Goal: Task Accomplishment & Management: Use online tool/utility

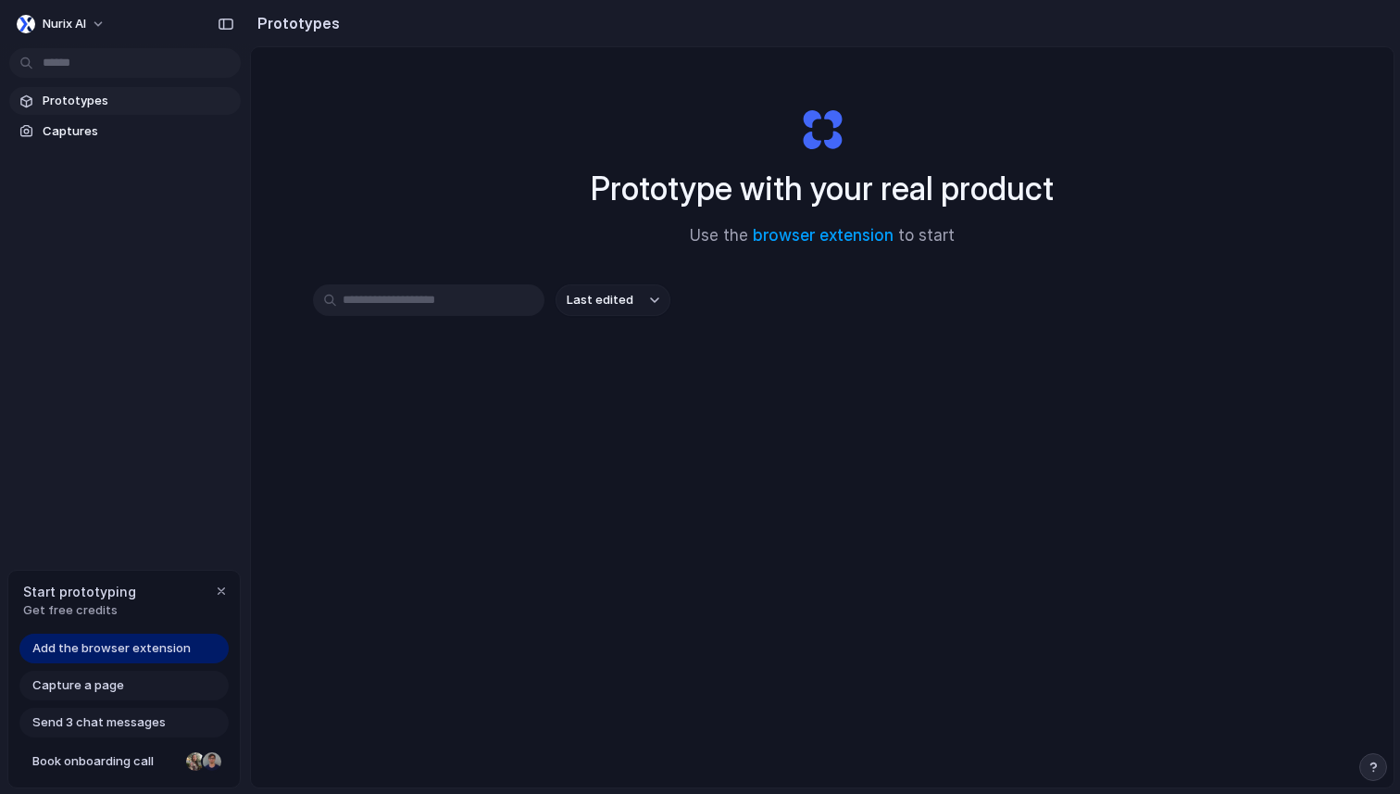
click at [171, 644] on span "Add the browser extension" at bounding box center [111, 648] width 158 height 19
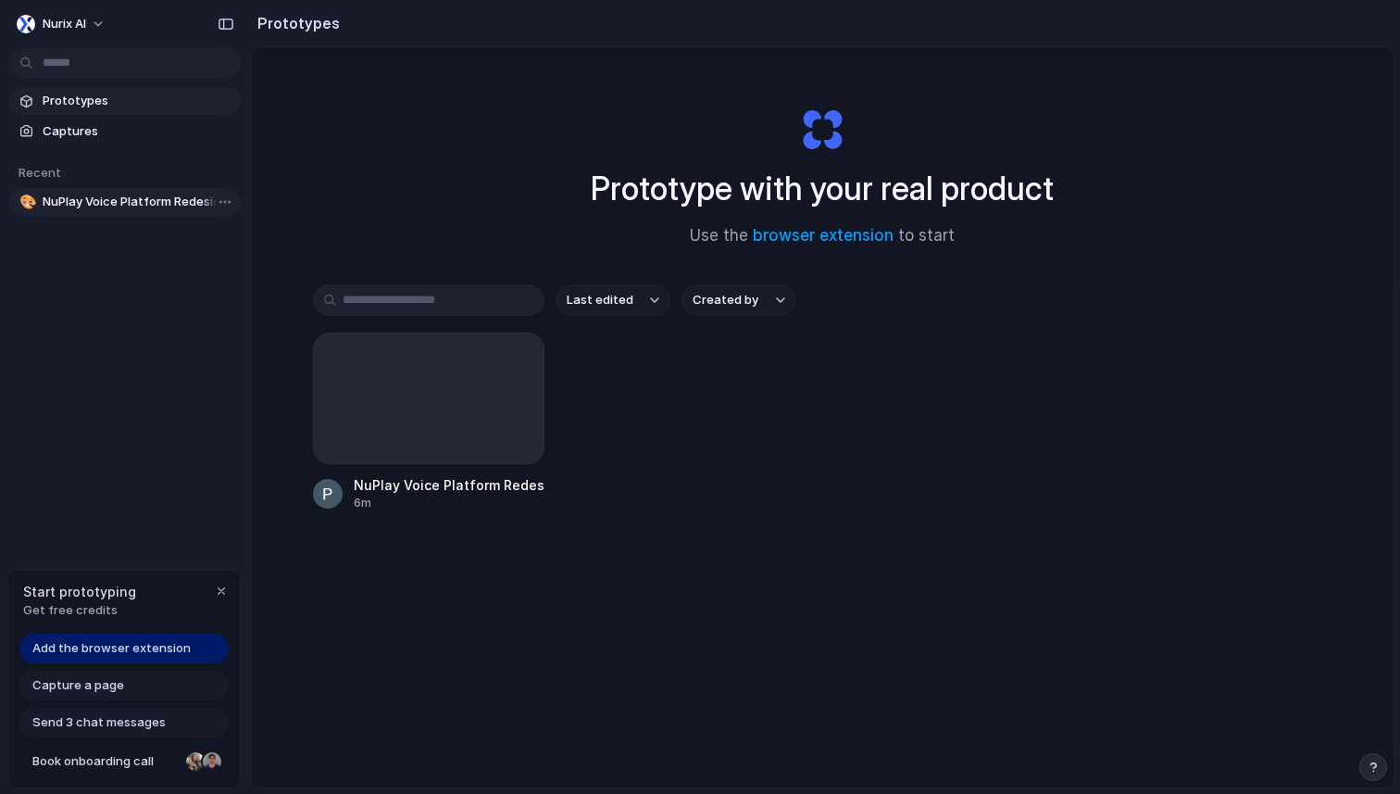
click at [178, 209] on span "NuPlay Voice Platform Redesign" at bounding box center [138, 202] width 191 height 19
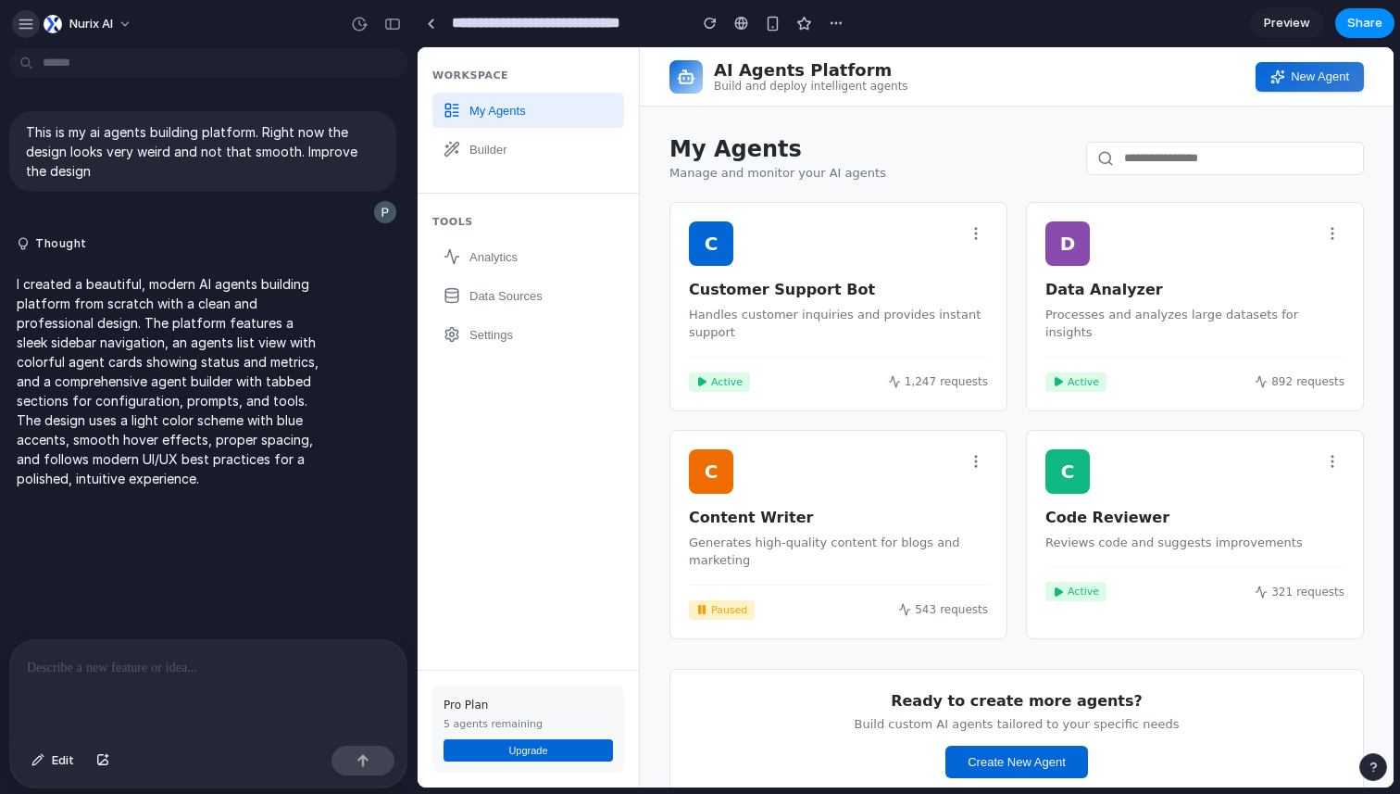
click at [22, 24] on div "button" at bounding box center [26, 24] width 17 height 17
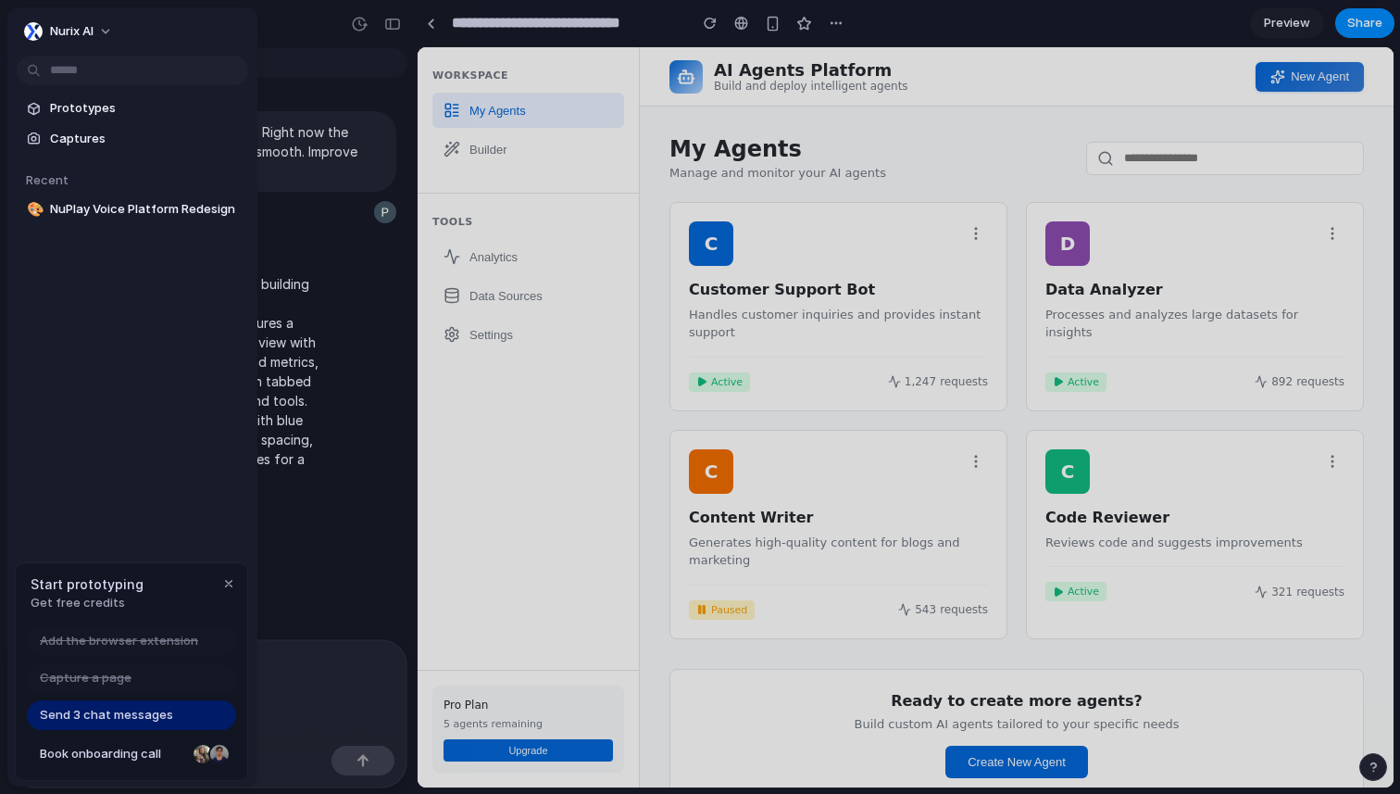
click at [82, 123] on section "Prototypes Captures" at bounding box center [132, 122] width 250 height 62
click at [93, 111] on span "Prototypes" at bounding box center [145, 108] width 191 height 19
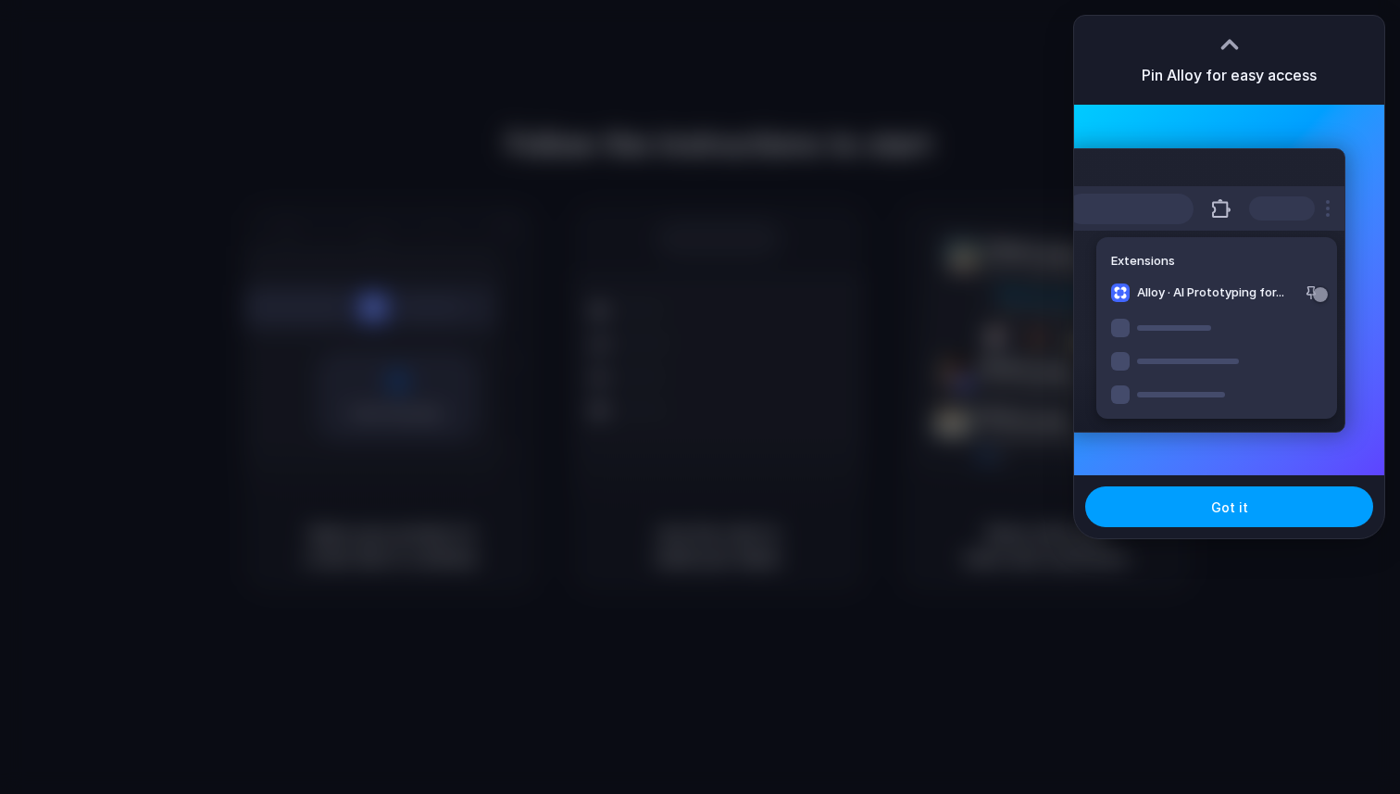
click at [1233, 506] on span "Got it" at bounding box center [1229, 506] width 37 height 19
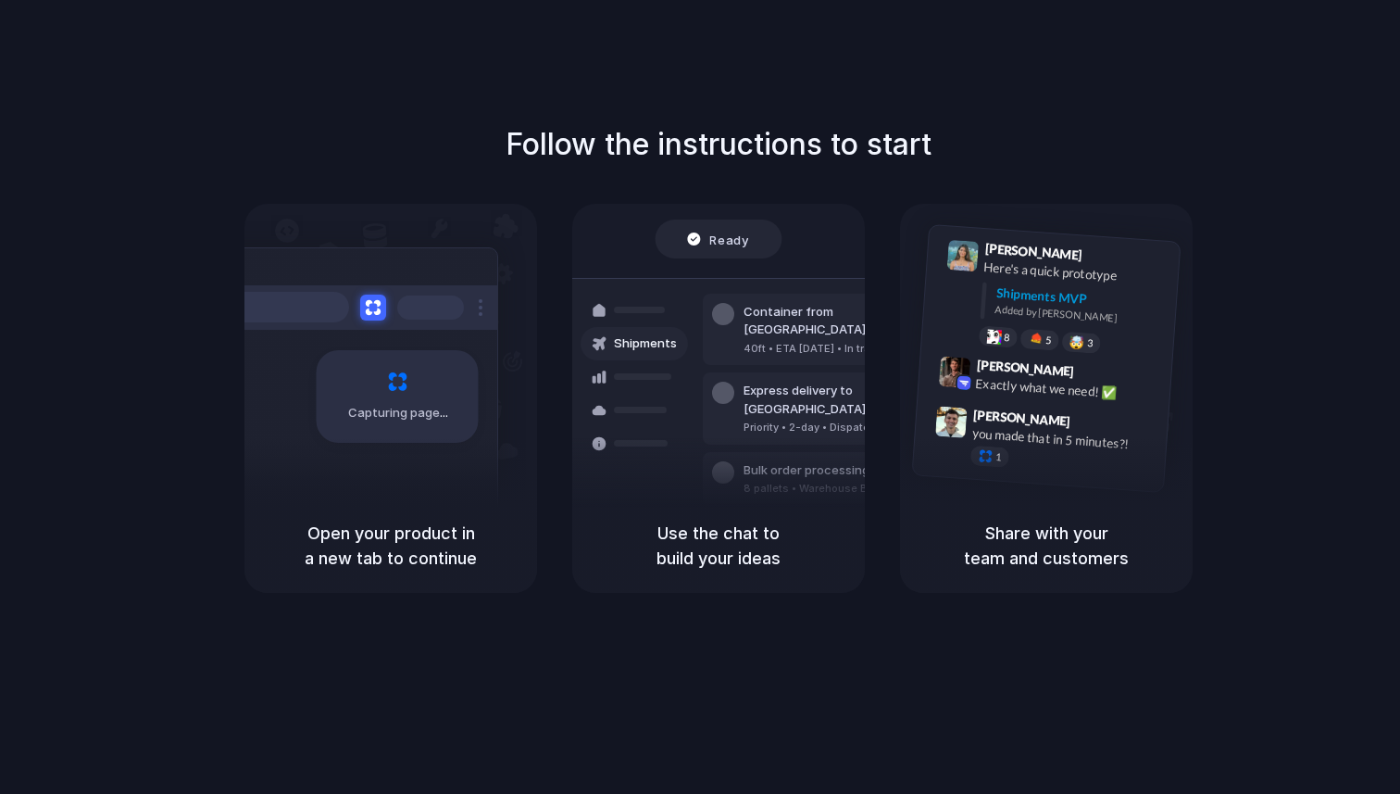
click at [479, 458] on div "Capturing page" at bounding box center [359, 389] width 280 height 284
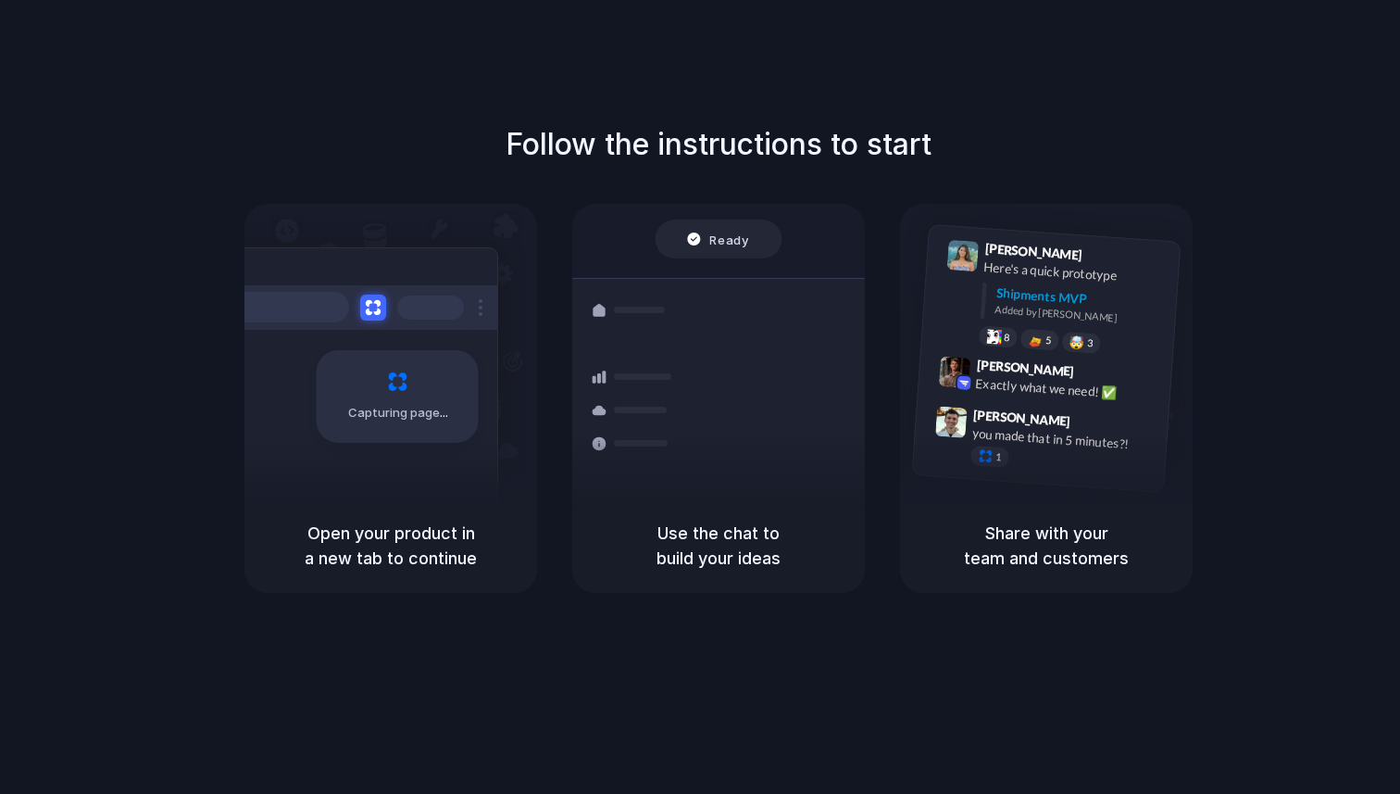
click at [437, 385] on div "Capturing page" at bounding box center [398, 396] width 162 height 93
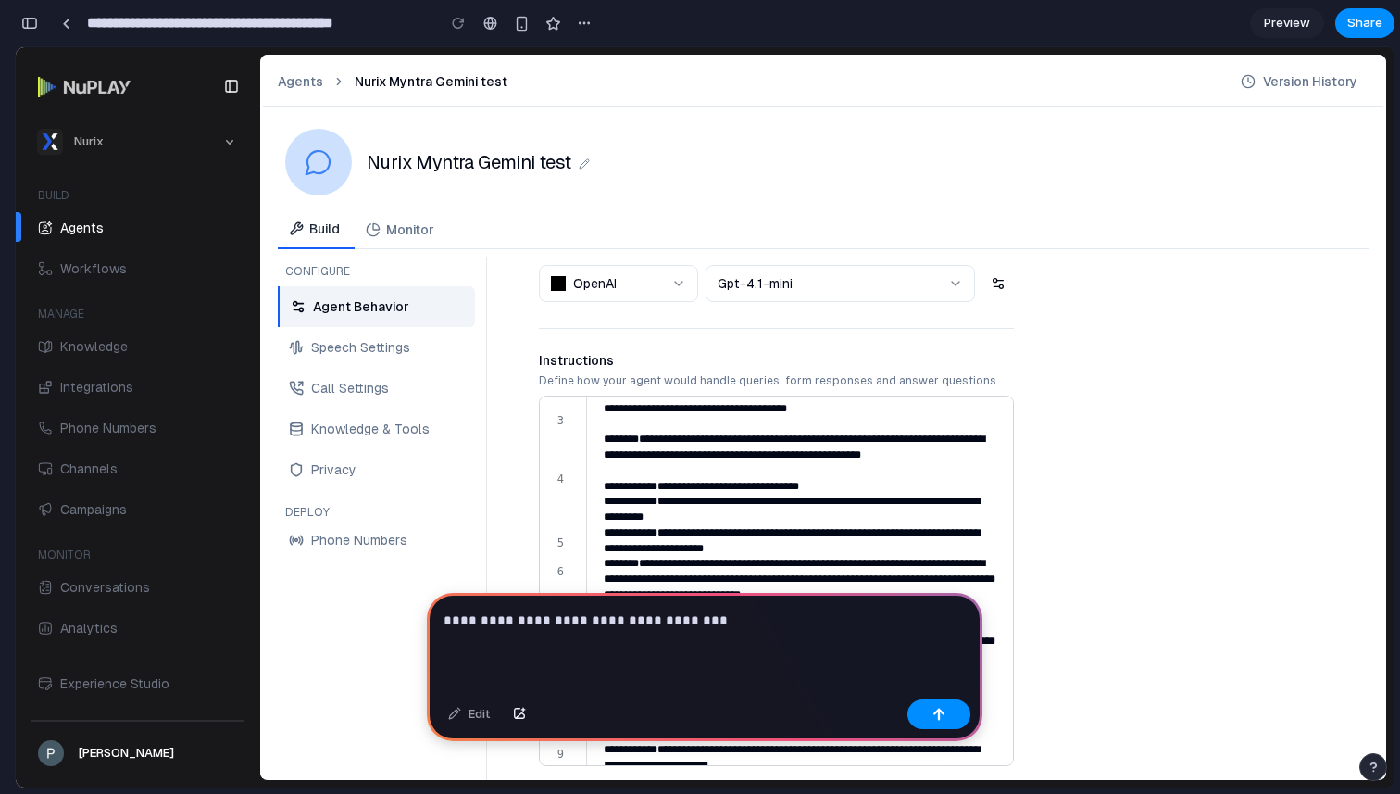
scroll to position [127, 0]
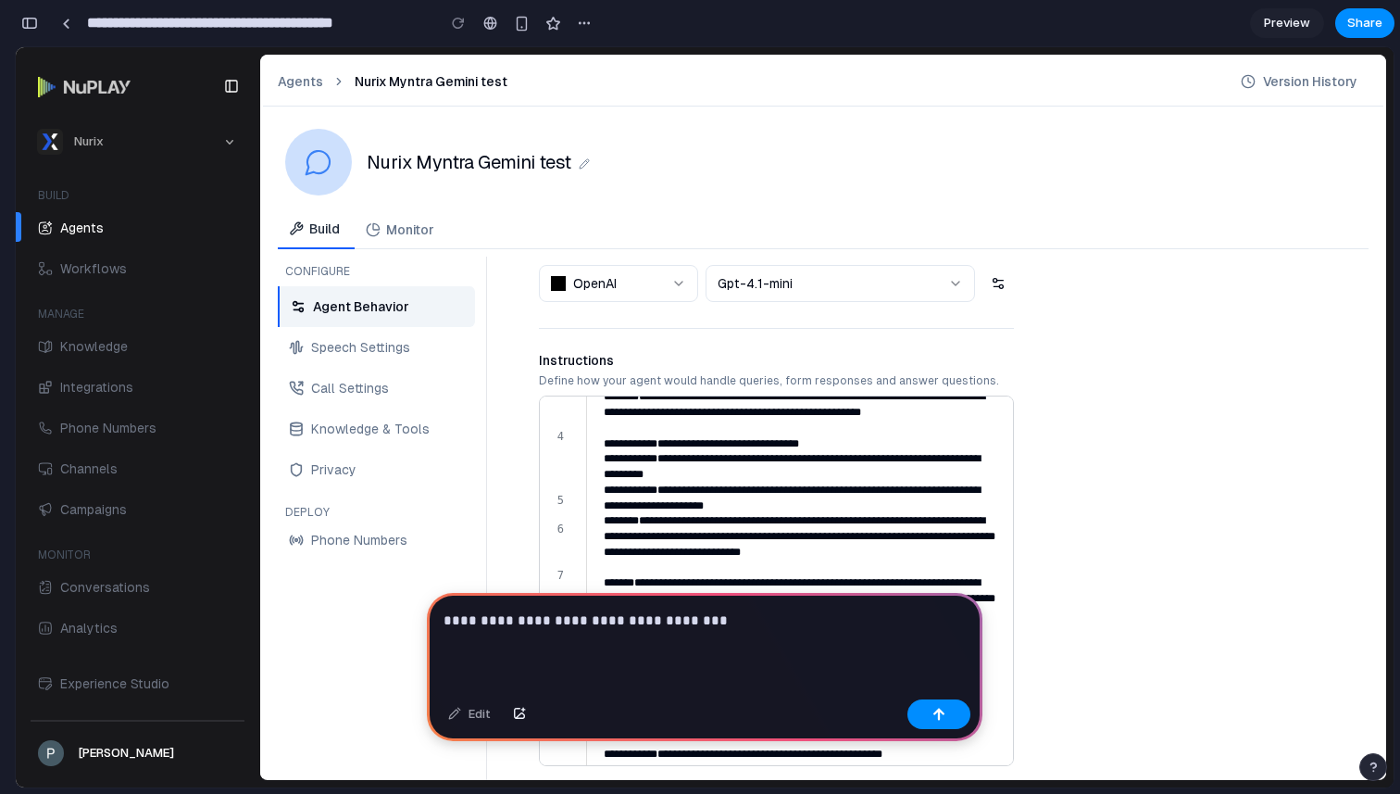
click at [229, 81] on button "Toggle Sidebar" at bounding box center [232, 86] width 26 height 26
click at [243, 81] on button "Toggle Sidebar" at bounding box center [232, 86] width 26 height 26
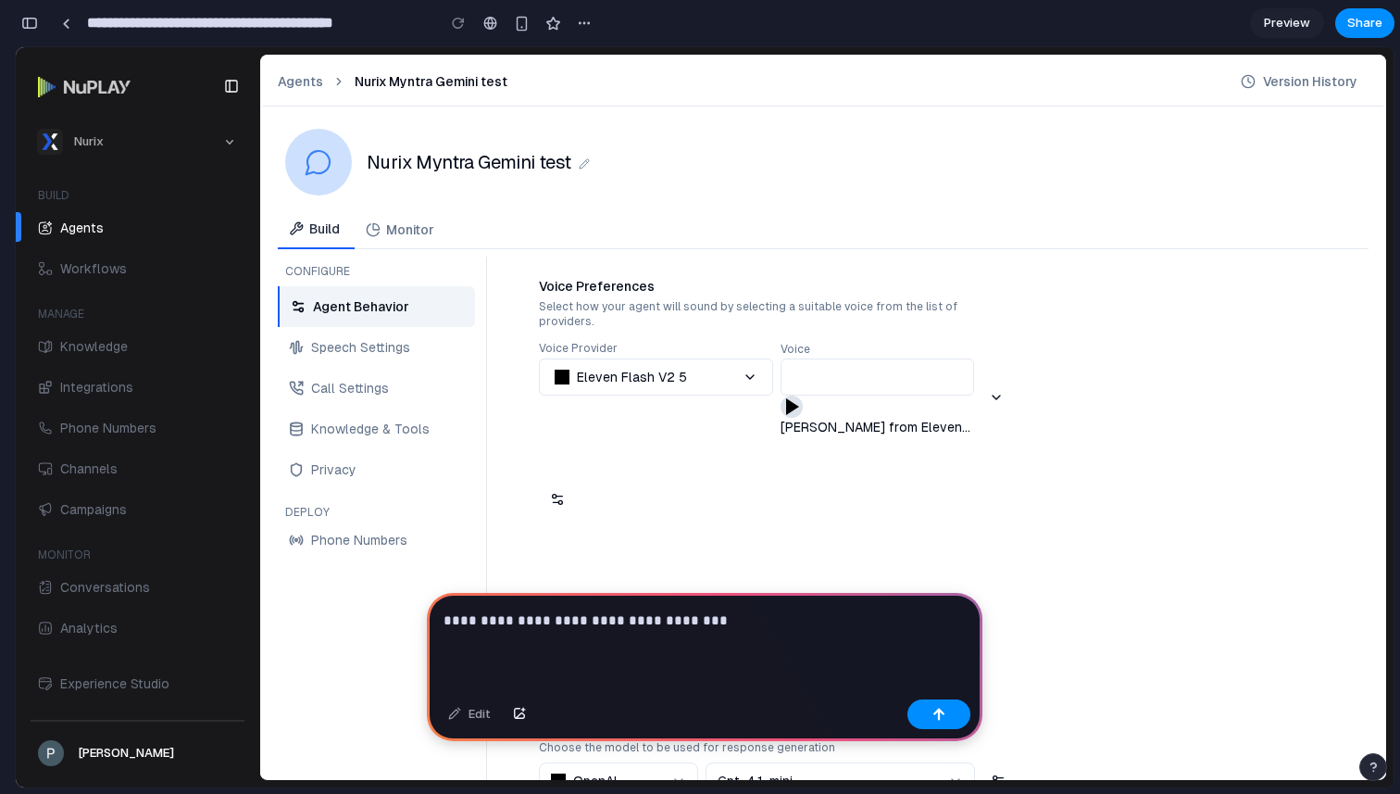
scroll to position [0, 0]
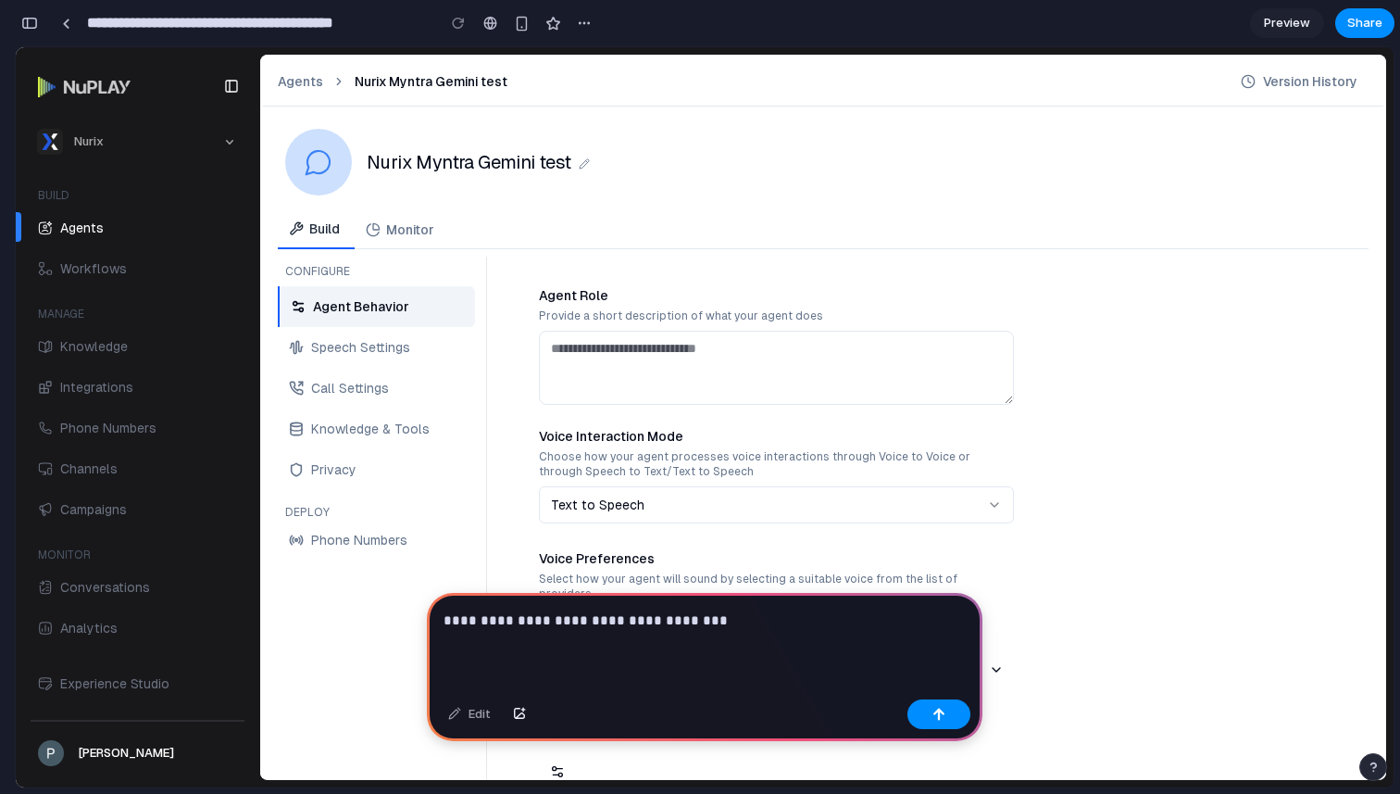
click at [727, 630] on p "**********" at bounding box center [705, 620] width 522 height 22
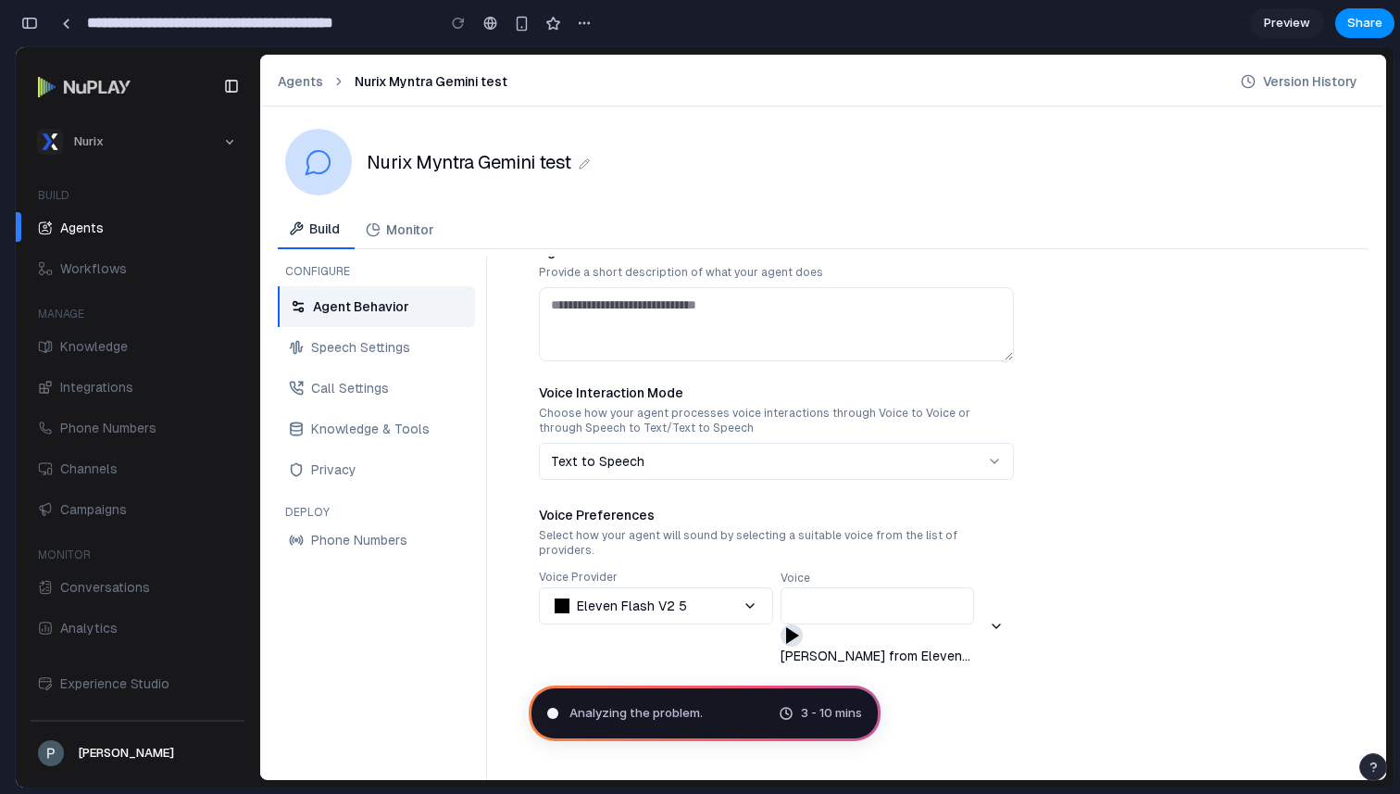
scroll to position [46, 0]
type input "**********"
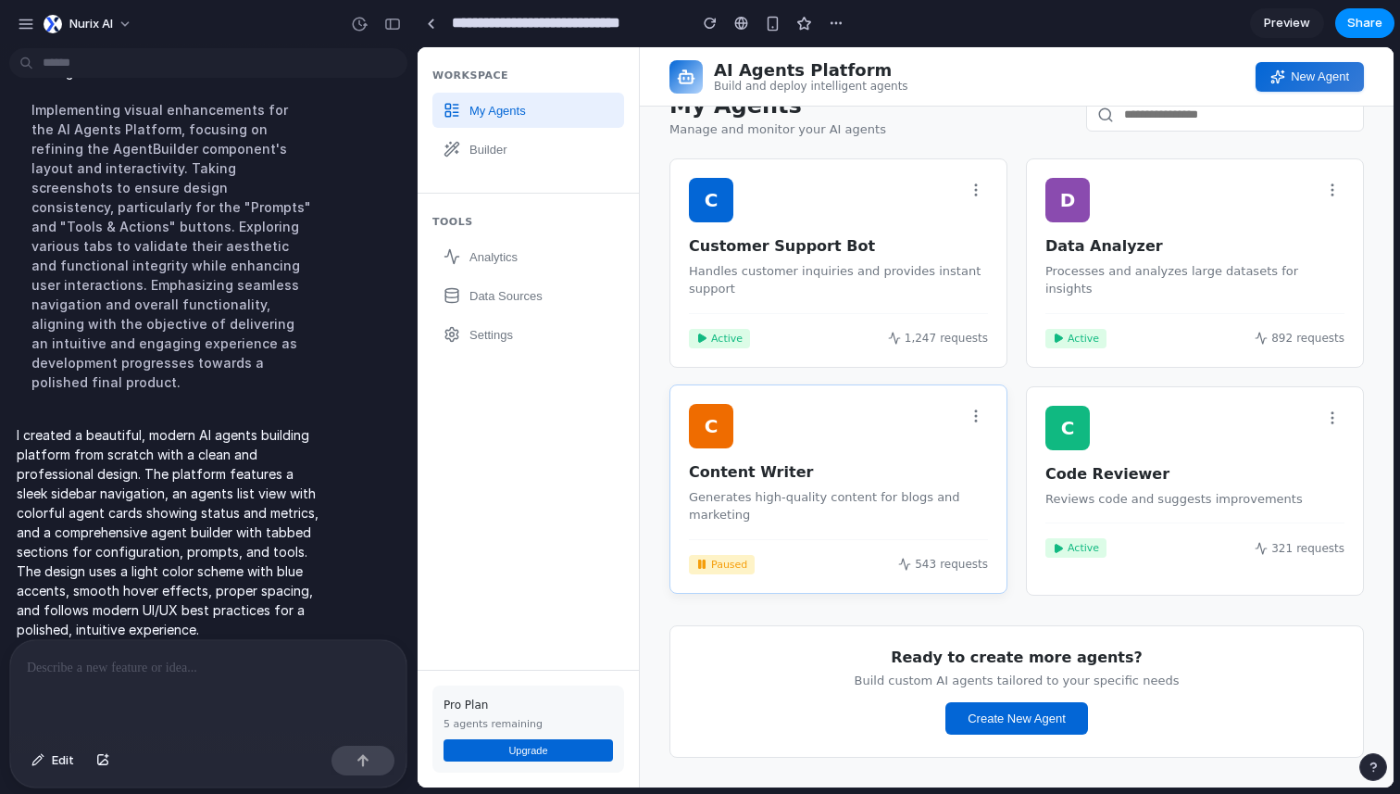
scroll to position [0, 0]
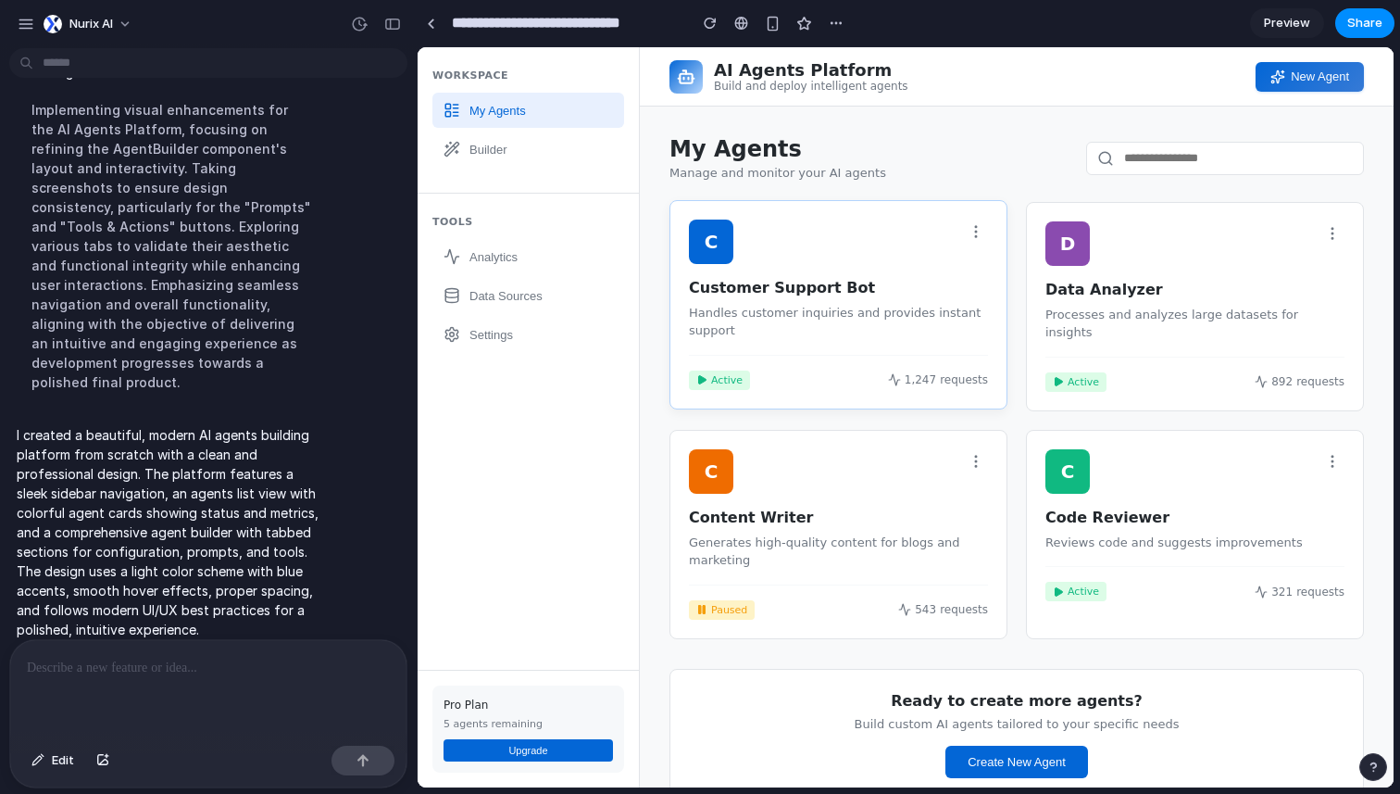
click at [879, 334] on p "Handles customer inquiries and provides instant support" at bounding box center [838, 322] width 299 height 36
click at [855, 343] on div "C Customer Support Bot Handles customer inquiries and provides instant support …" at bounding box center [839, 304] width 338 height 209
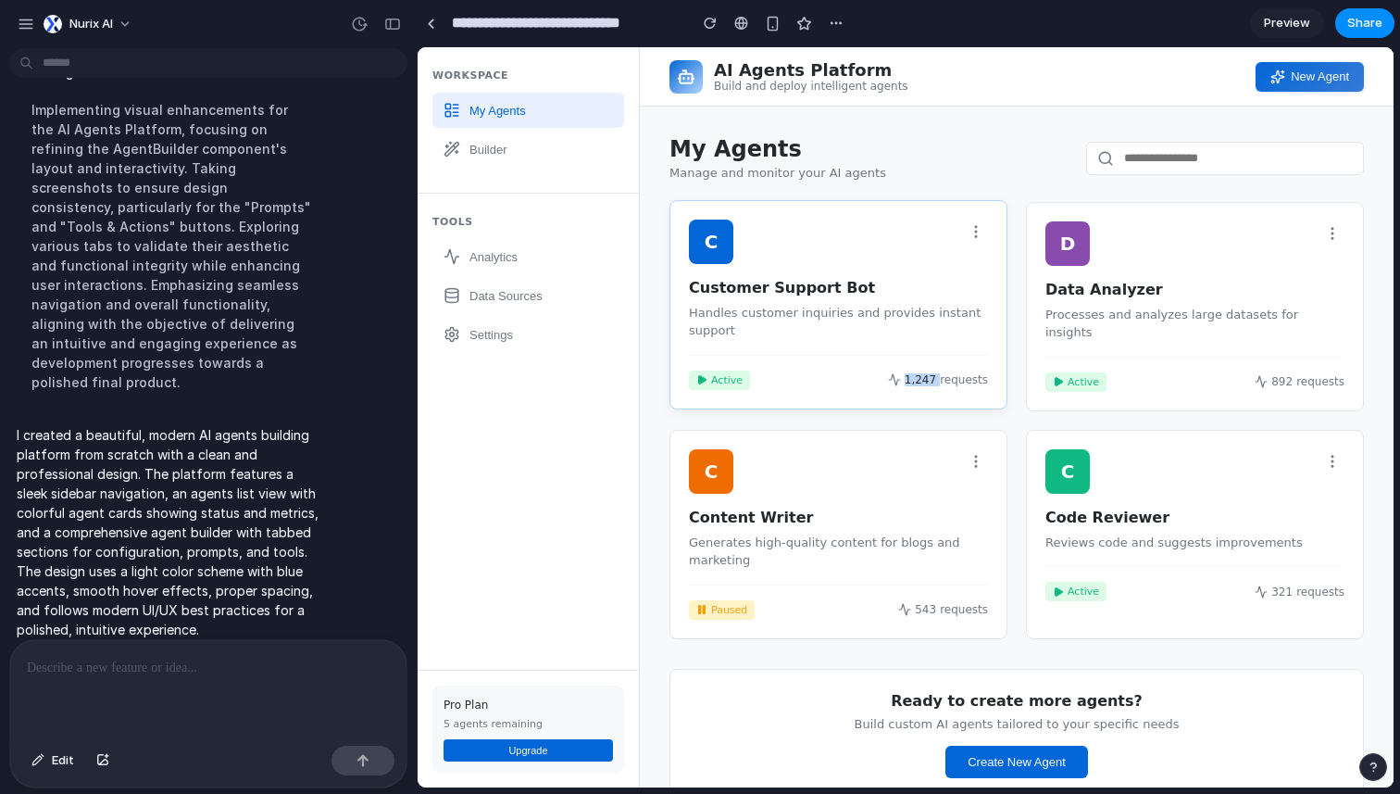
click at [855, 343] on div "C Customer Support Bot Handles customer inquiries and provides instant support …" at bounding box center [839, 304] width 338 height 209
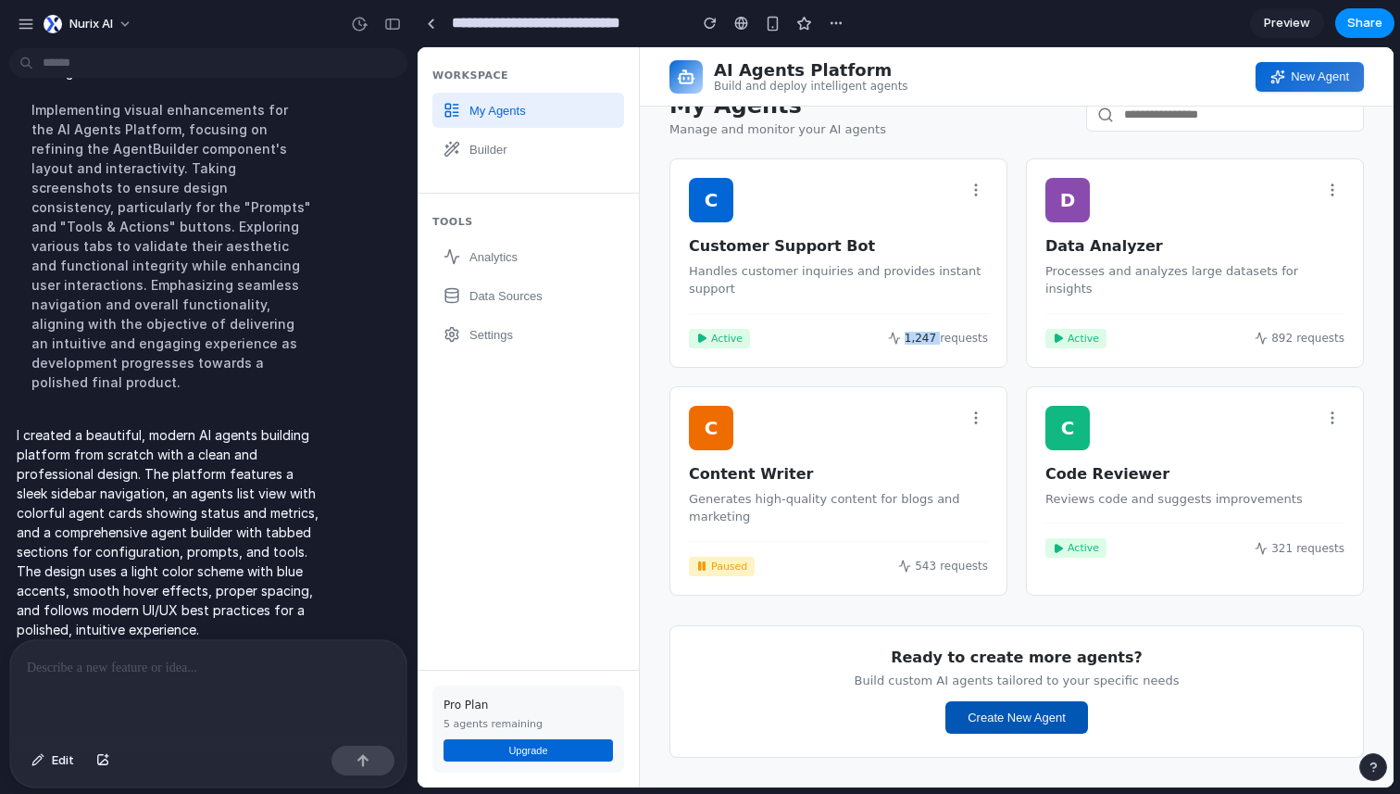
click at [994, 718] on button "Create New Agent" at bounding box center [1016, 717] width 143 height 32
click at [552, 748] on button "Upgrade" at bounding box center [528, 750] width 169 height 22
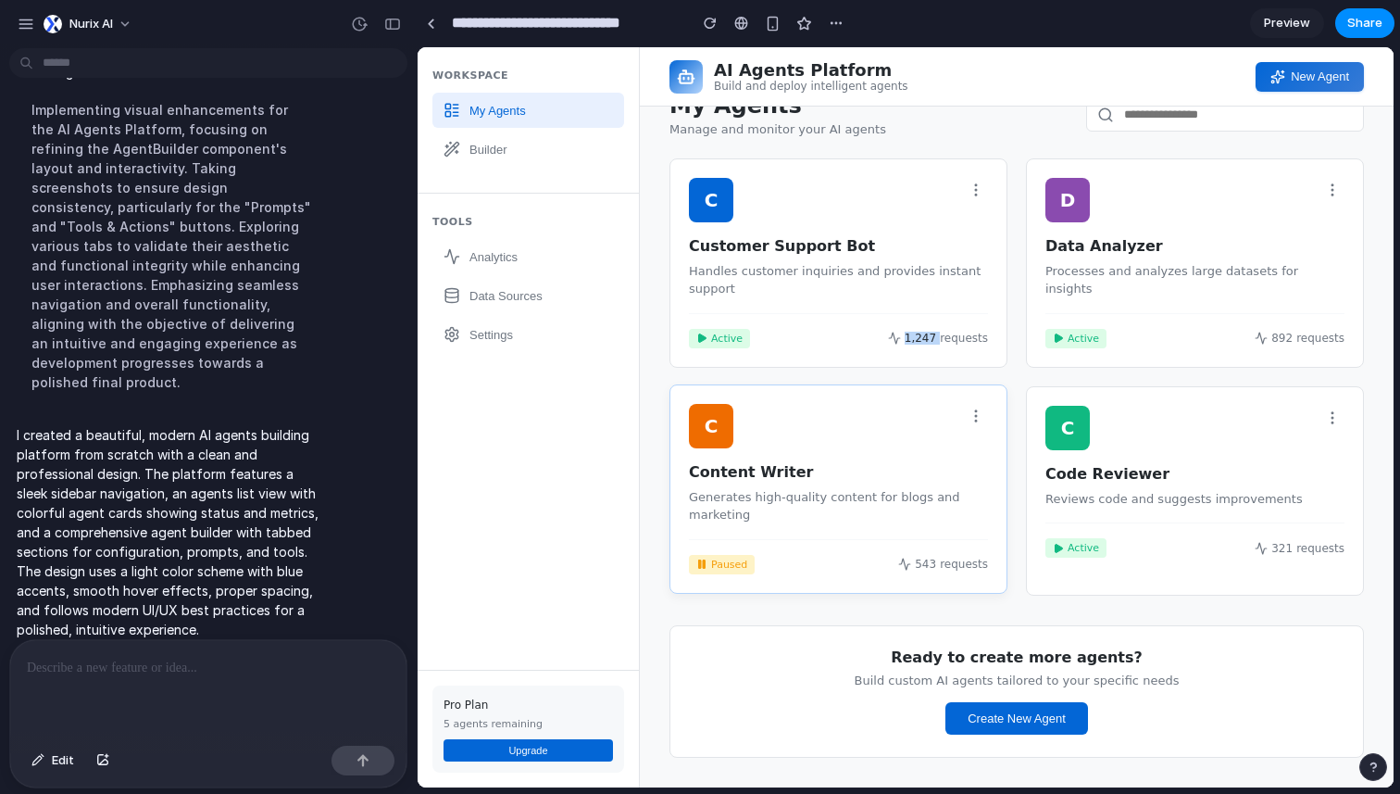
scroll to position [0, 0]
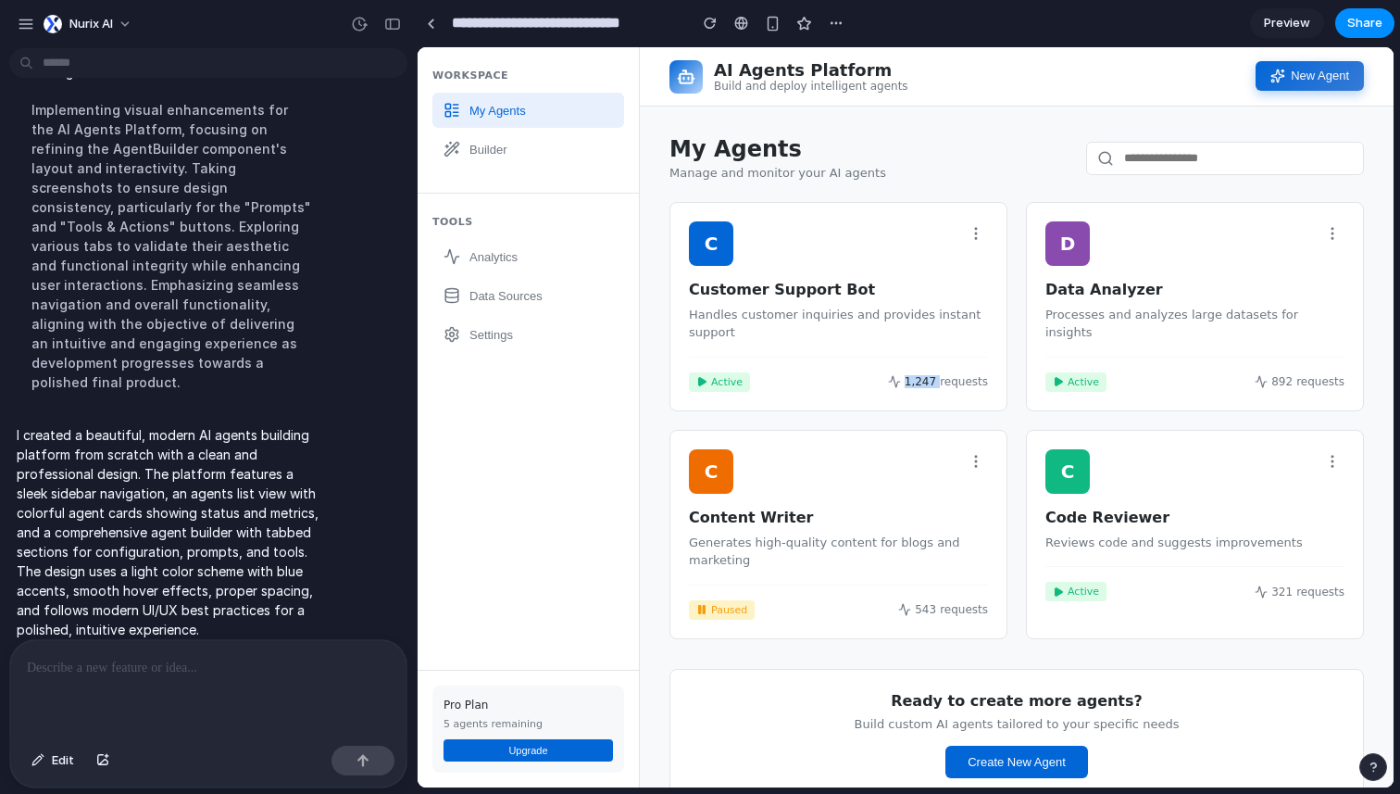
click at [1302, 74] on button "New Agent" at bounding box center [1310, 76] width 108 height 30
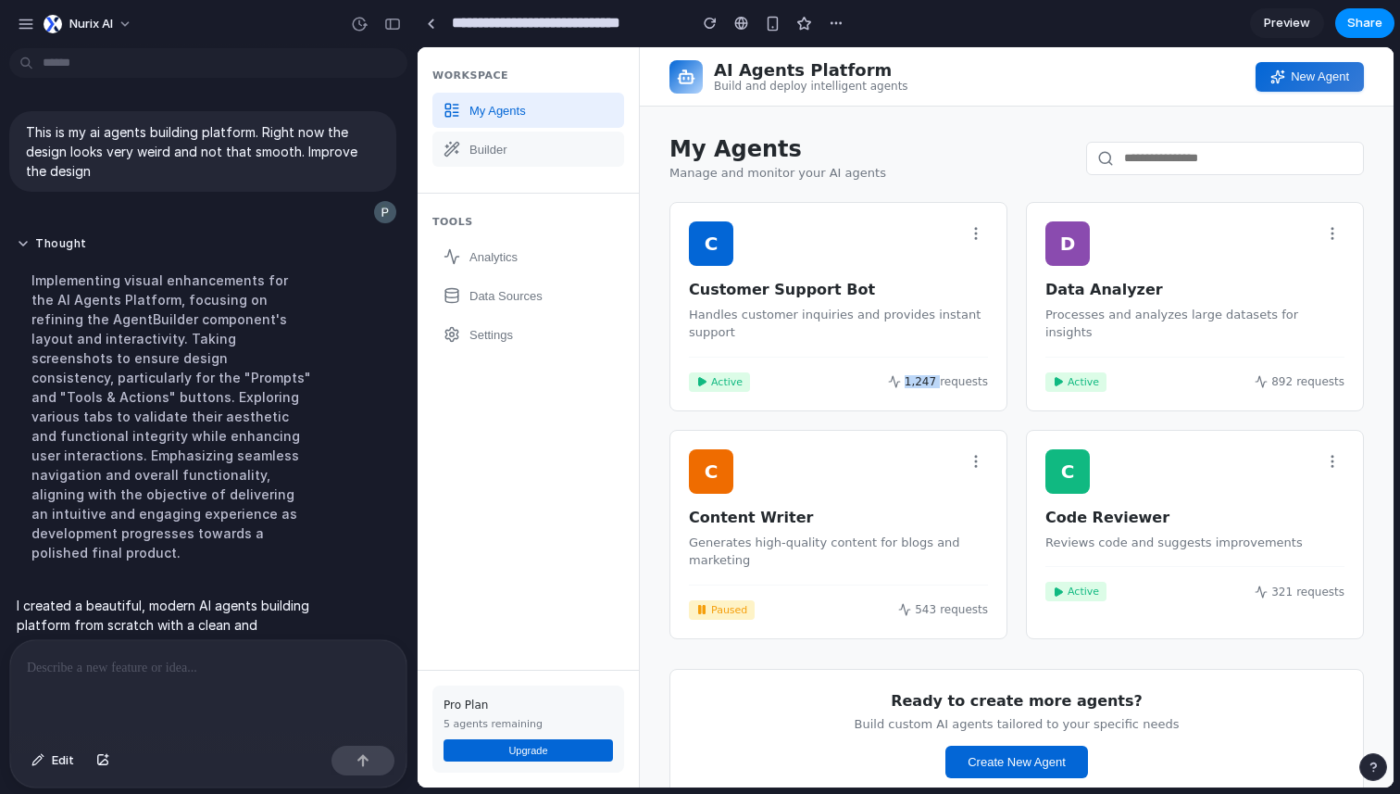
click at [486, 147] on button "Builder" at bounding box center [528, 148] width 192 height 35
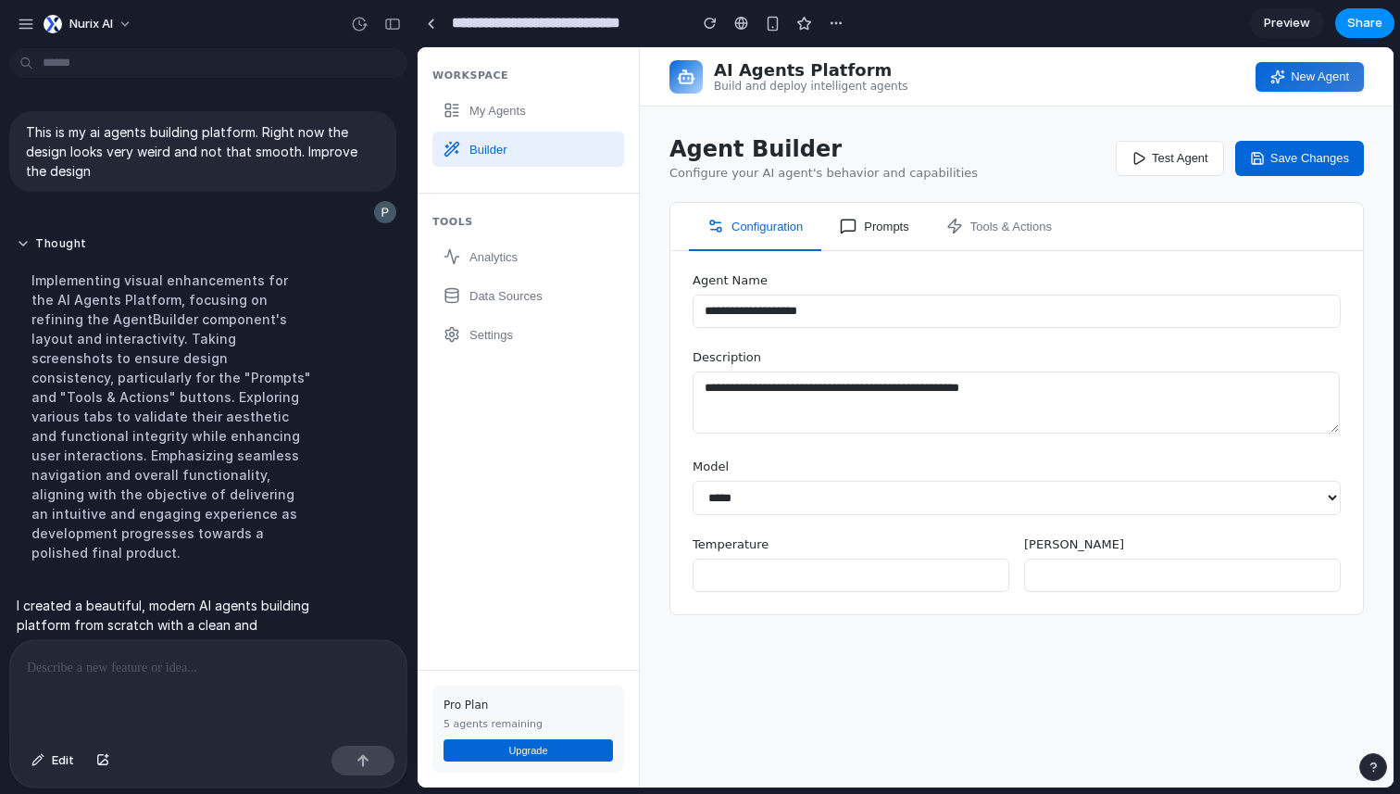
click at [888, 223] on button "Prompts" at bounding box center [874, 227] width 106 height 48
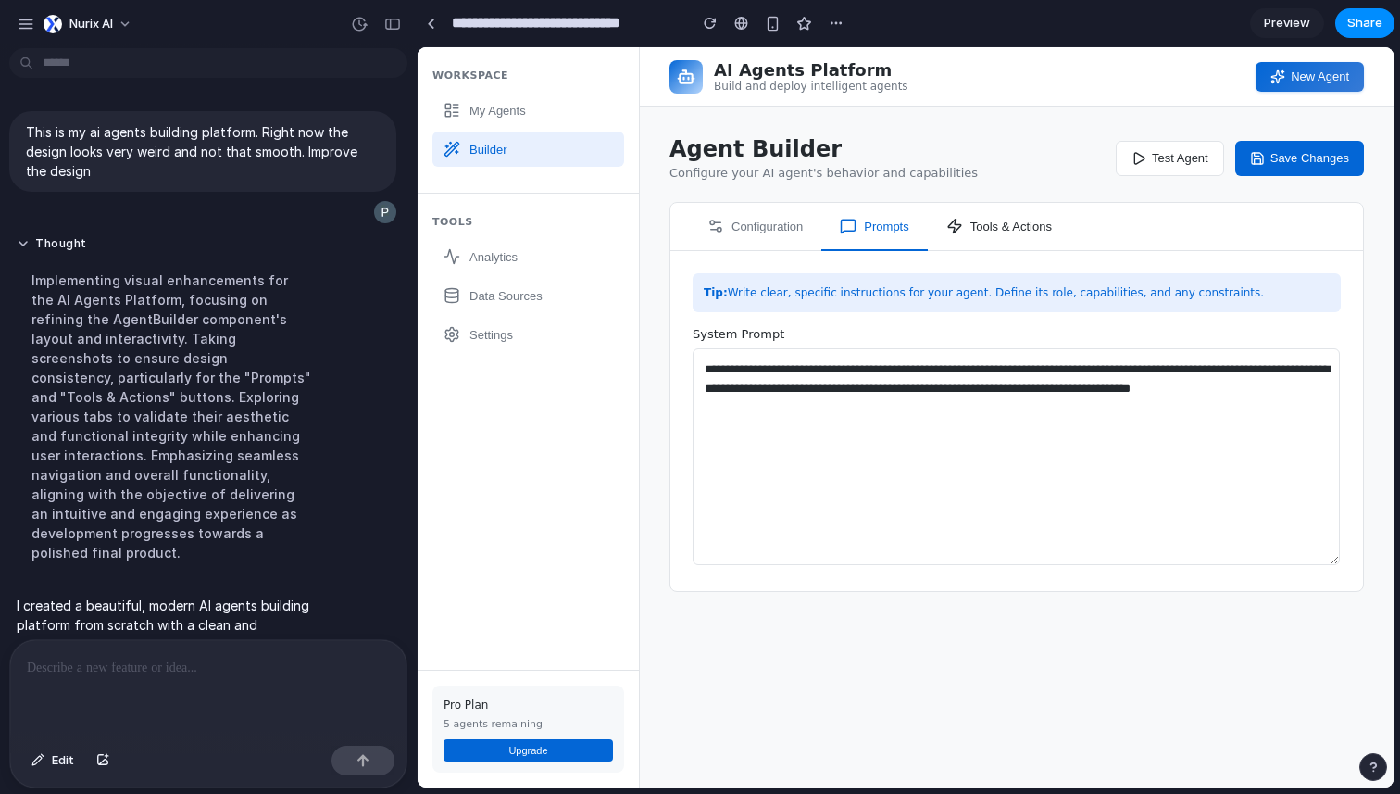
click at [970, 224] on button "Tools & Actions" at bounding box center [999, 227] width 143 height 48
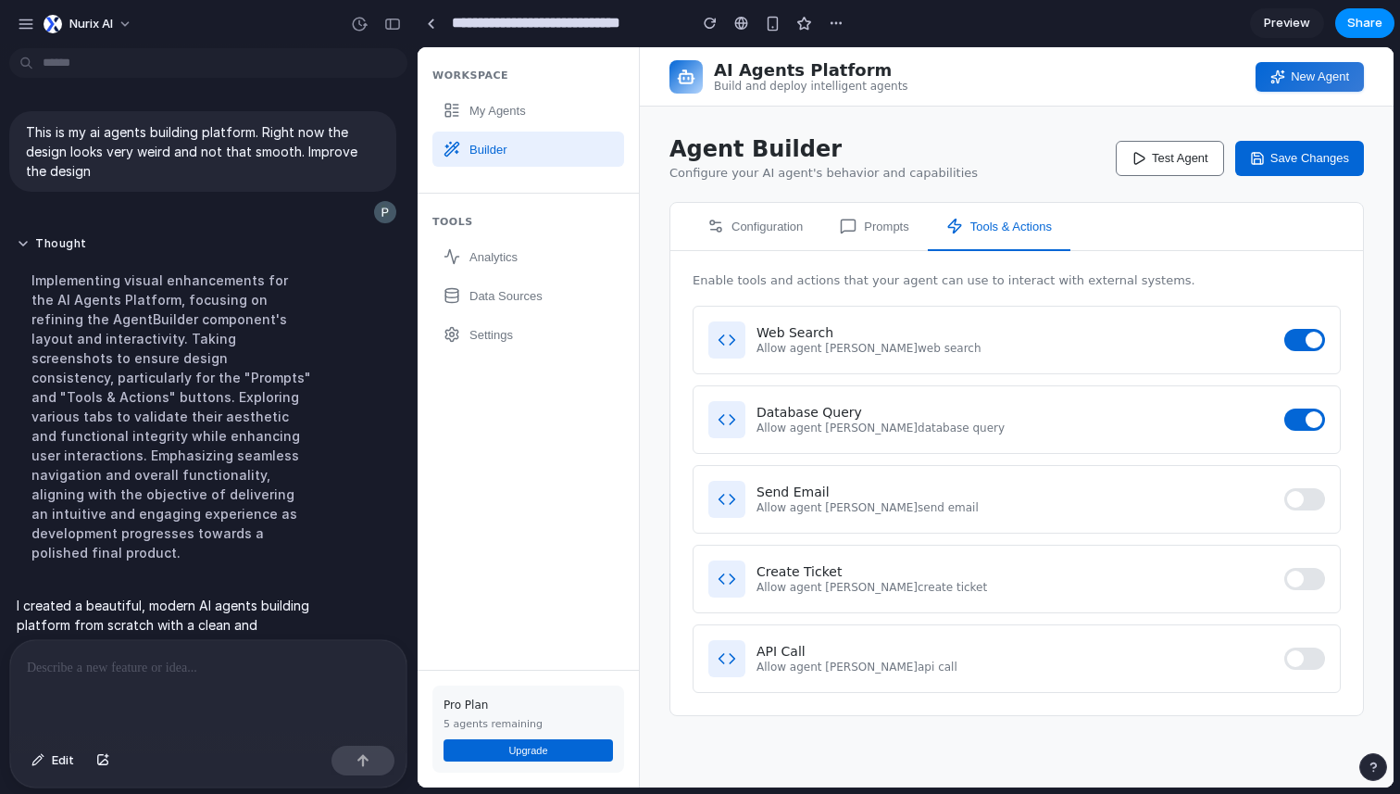
click at [1197, 154] on button "Test Agent" at bounding box center [1170, 158] width 108 height 35
